Goal: Information Seeking & Learning: Learn about a topic

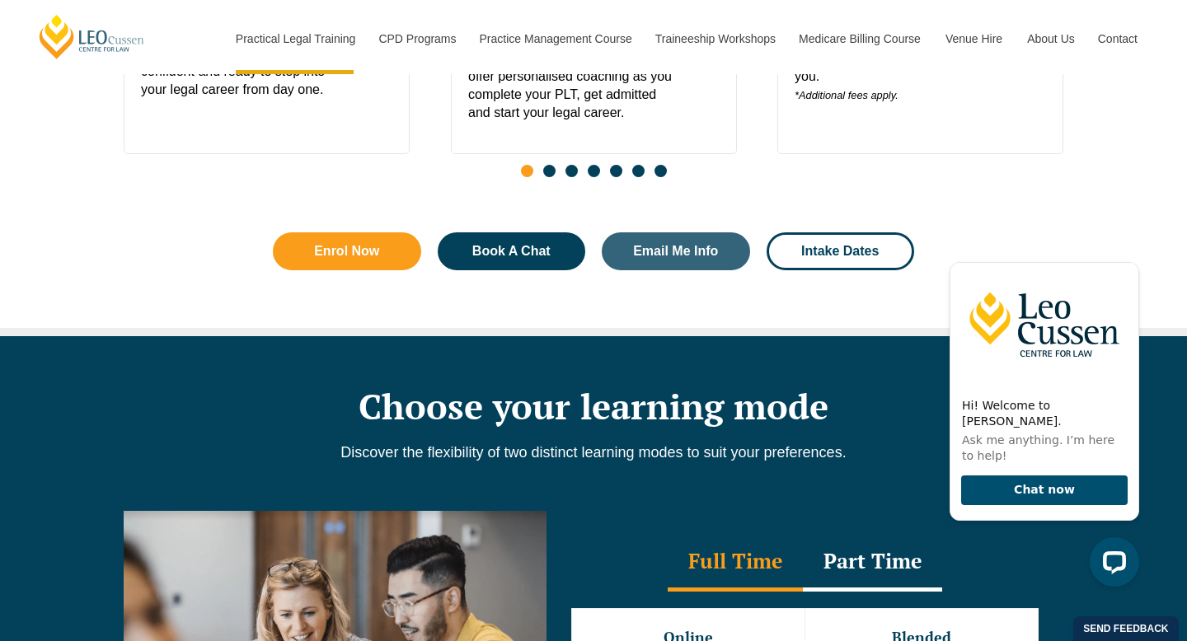
scroll to position [670, 0]
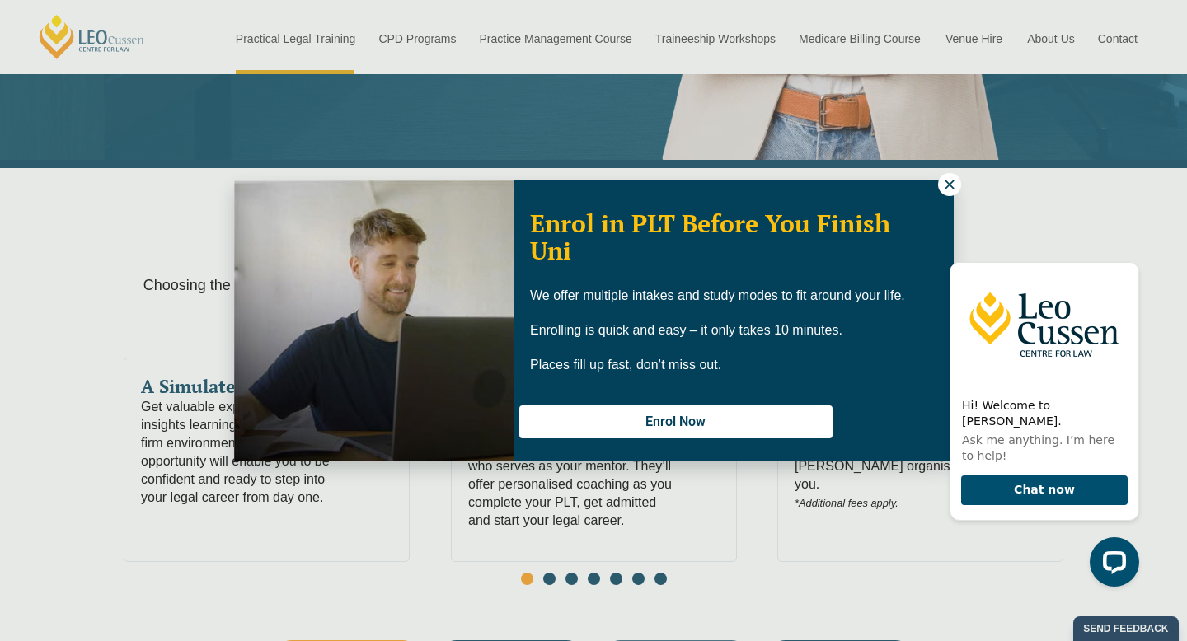
click at [951, 176] on button at bounding box center [949, 184] width 23 height 23
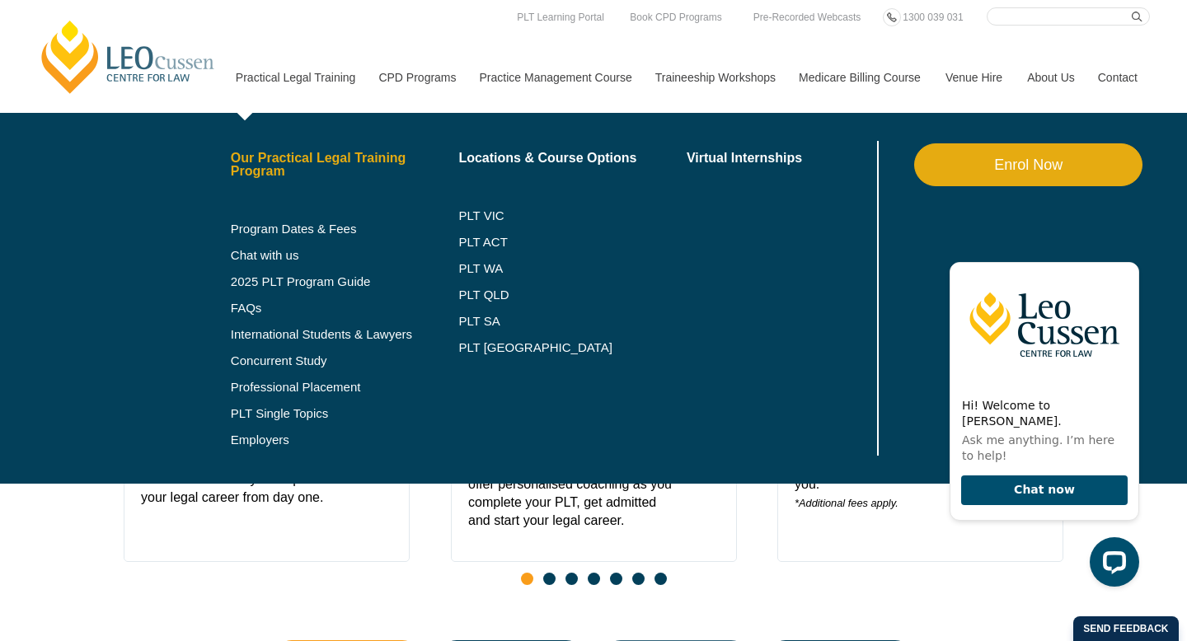
click at [236, 162] on link "Our Practical Legal Training Program" at bounding box center [345, 165] width 228 height 26
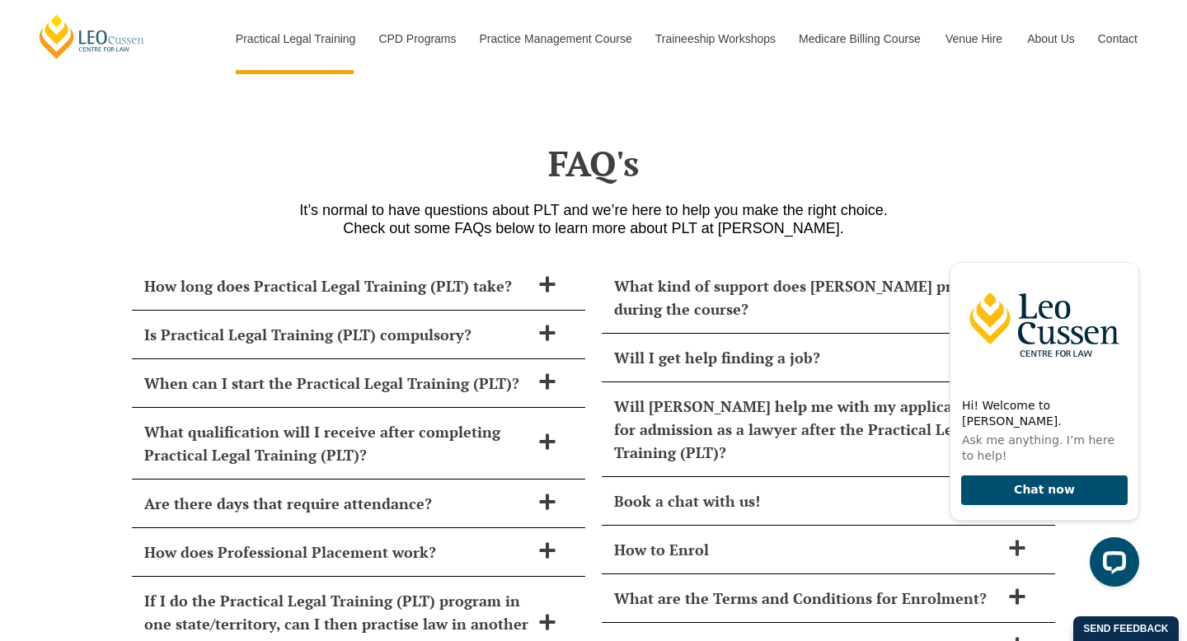
scroll to position [6617, 0]
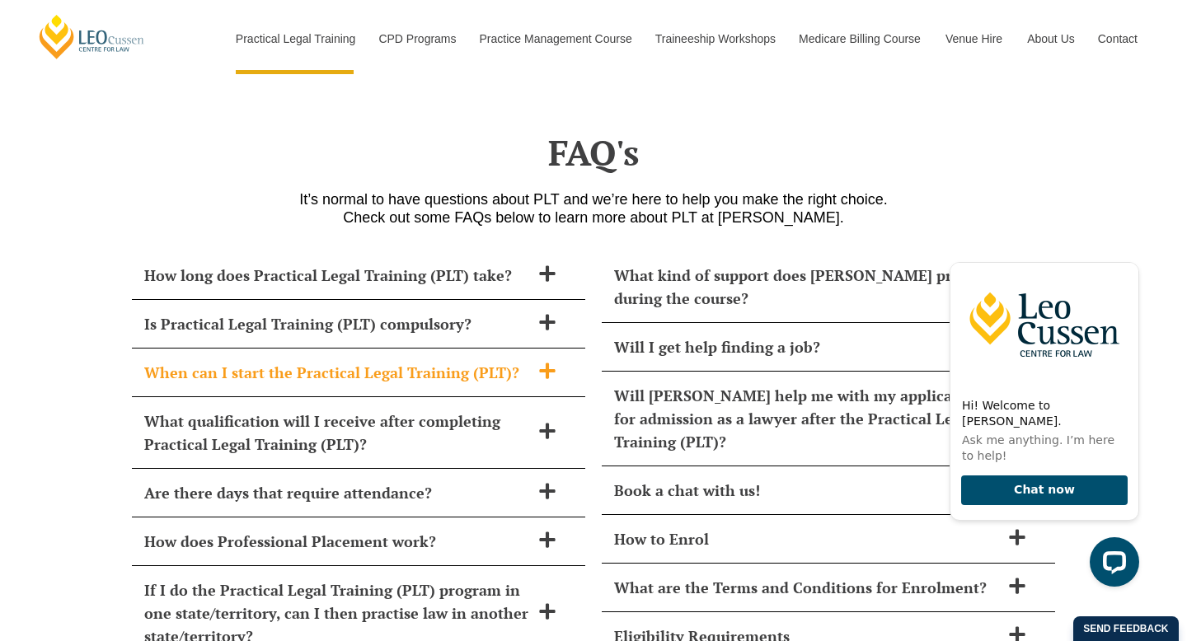
click at [180, 361] on h2 "When can I start the Practical Legal Training (PLT)?" at bounding box center [337, 372] width 386 height 23
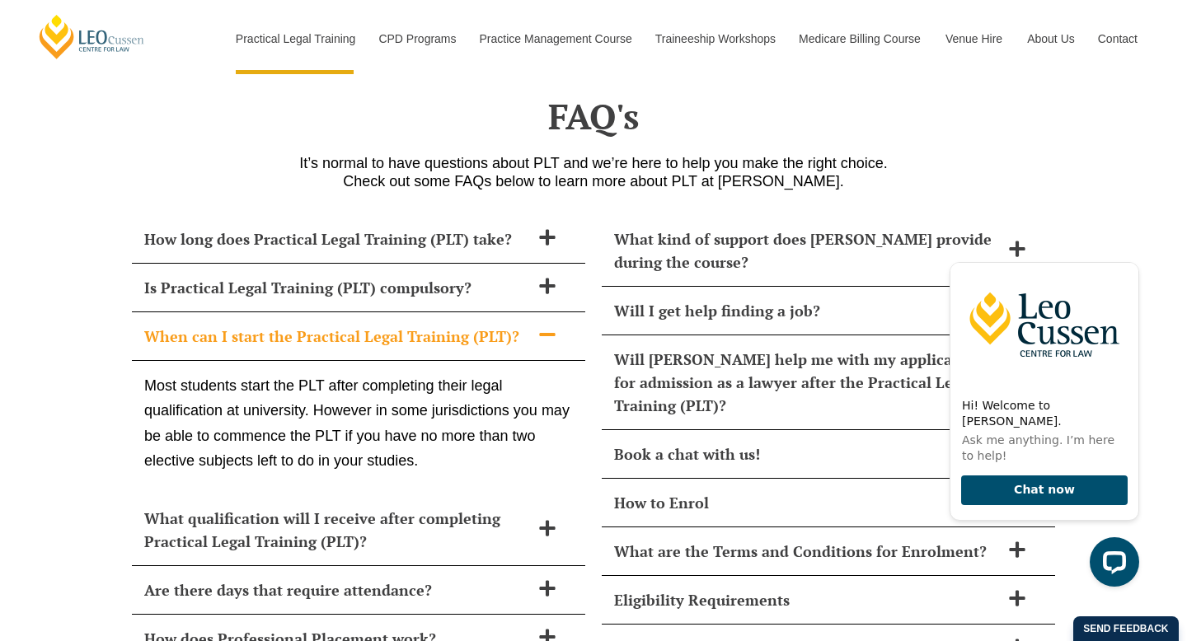
scroll to position [6657, 0]
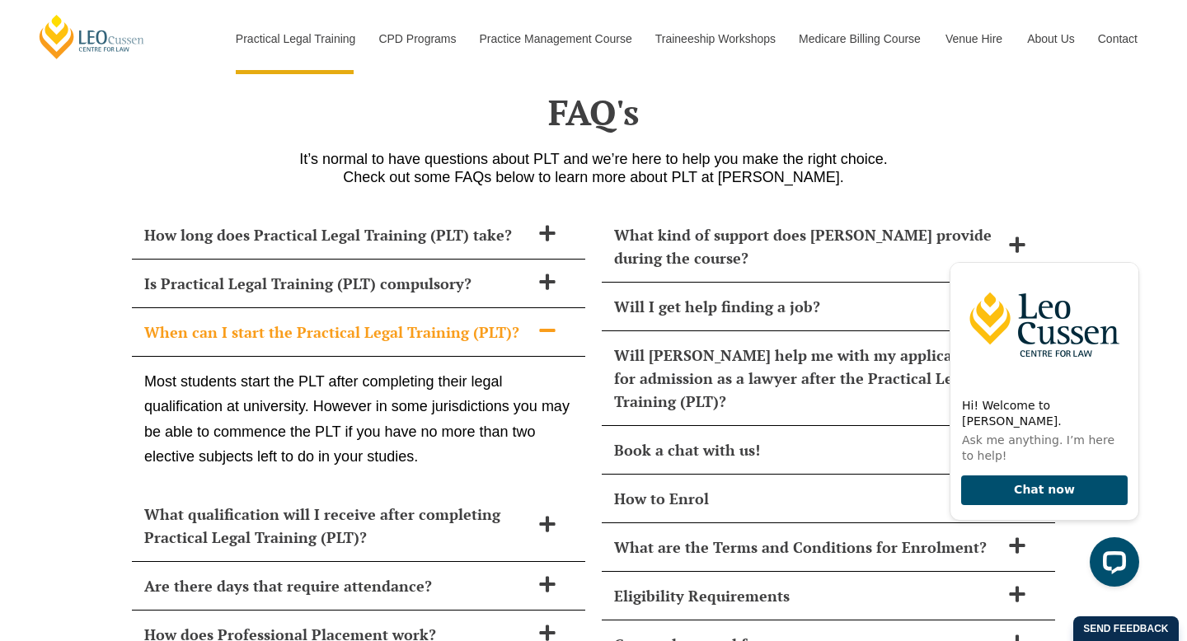
click at [191, 369] on p "Most students start the PLT after completing their legal qualification at unive…" at bounding box center [358, 419] width 429 height 101
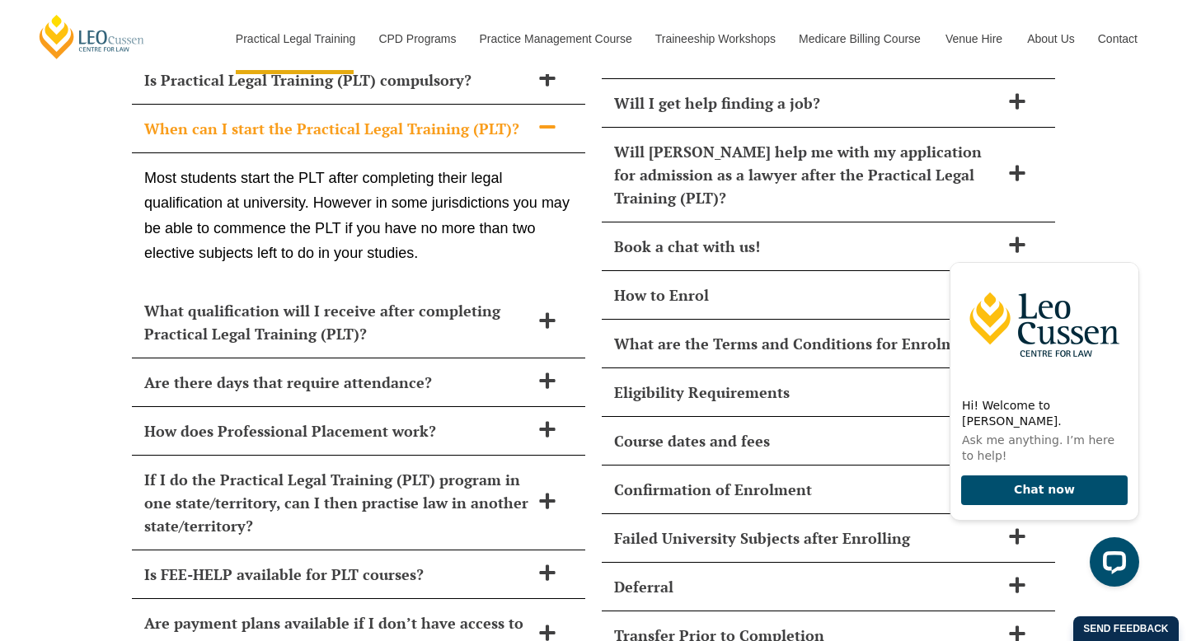
scroll to position [6995, 0]
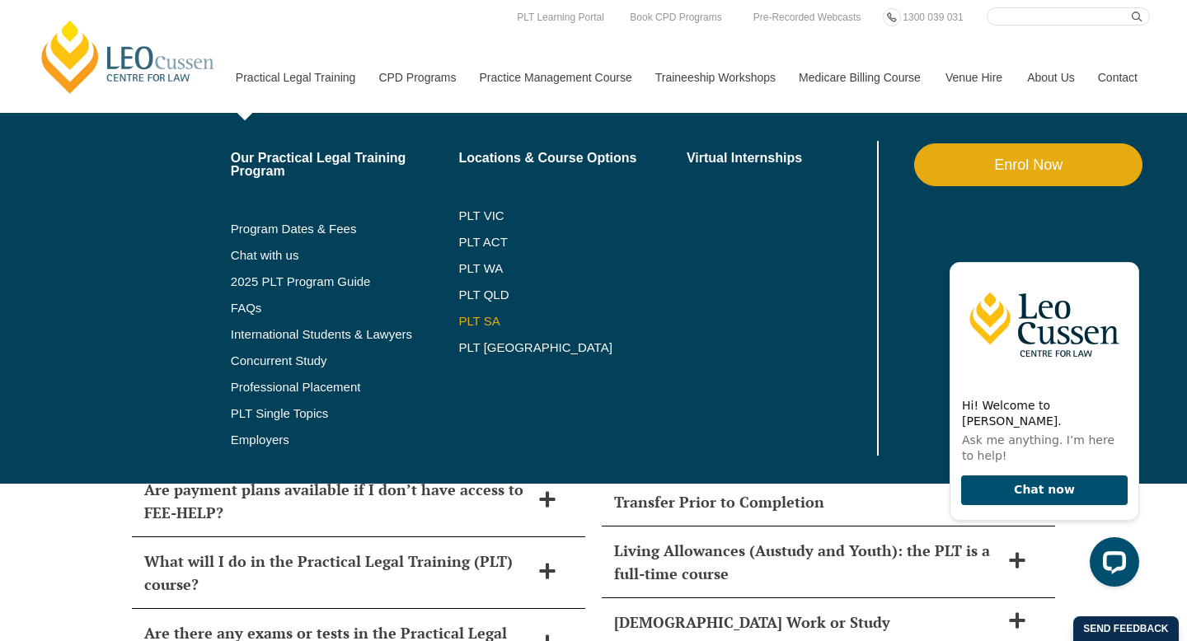
click at [463, 327] on link "PLT SA" at bounding box center [572, 321] width 228 height 13
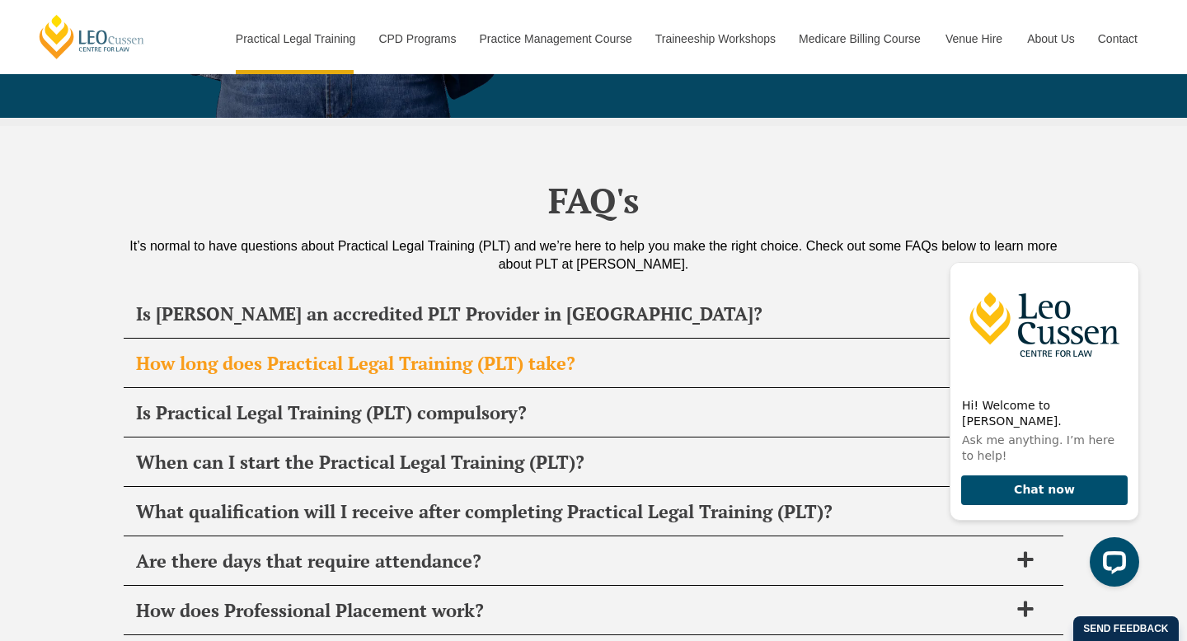
scroll to position [7698, 0]
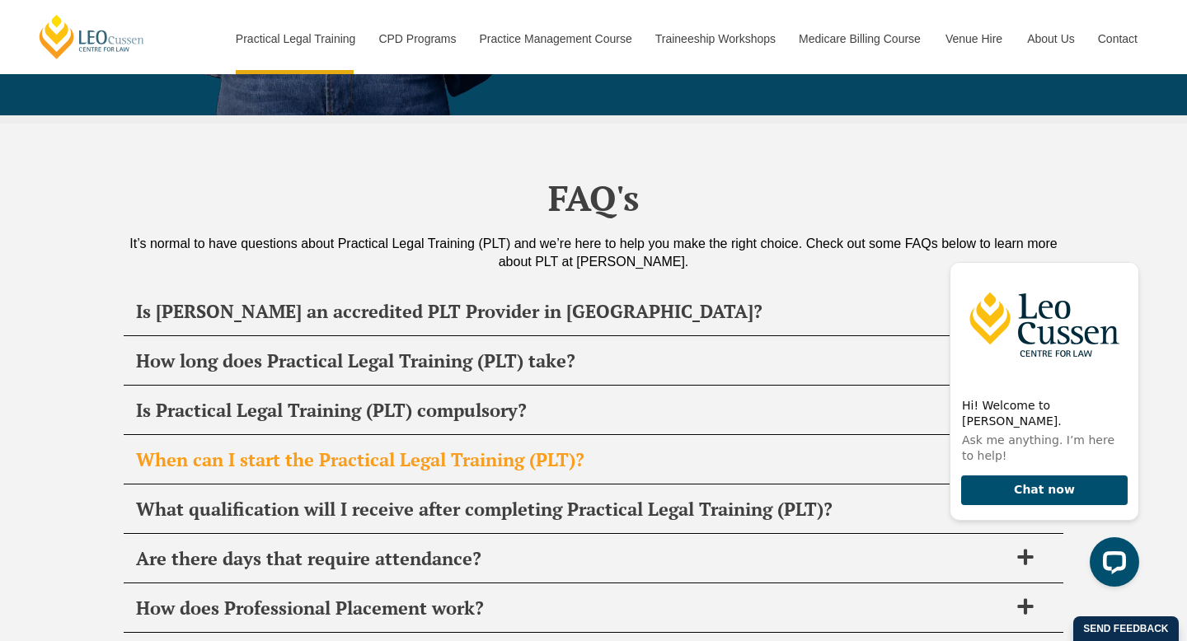
click at [327, 449] on h2 "When can I start the Practical Legal Training (PLT)?" at bounding box center [572, 460] width 872 height 23
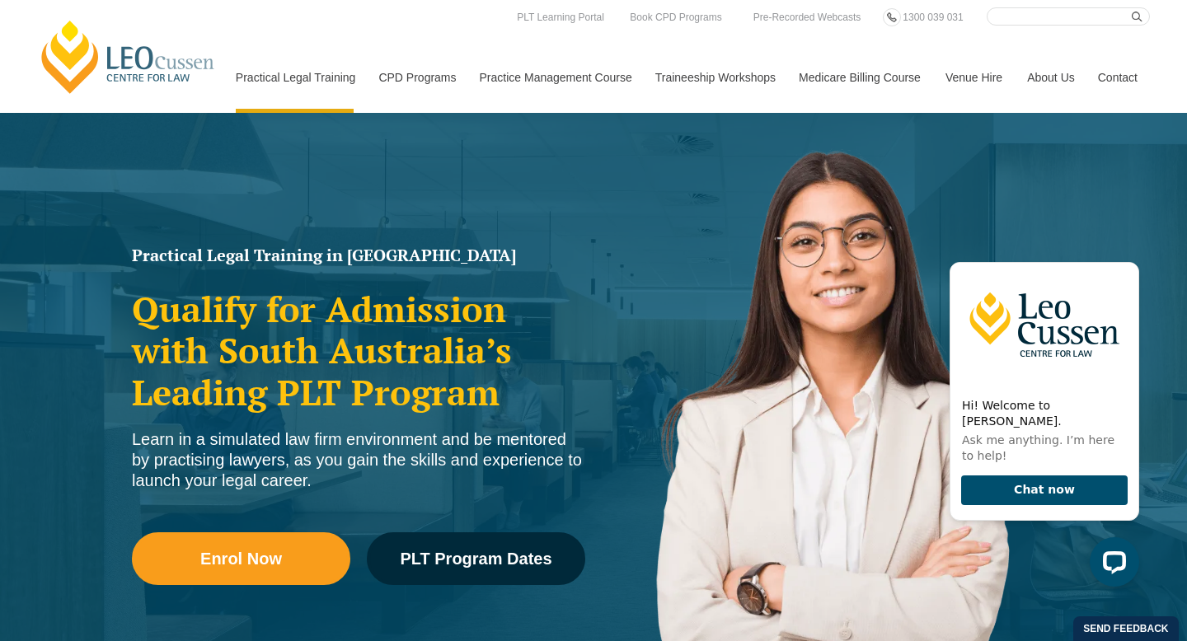
scroll to position [0, 0]
